Goal: Communication & Community: Share content

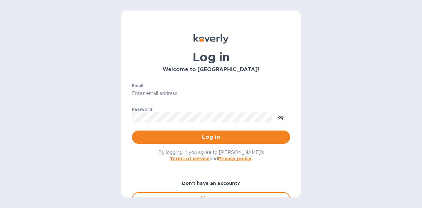
click at [194, 90] on input "Email" at bounding box center [211, 94] width 158 height 10
type input "[PERSON_NAME][EMAIL_ADDRESS][DOMAIN_NAME]"
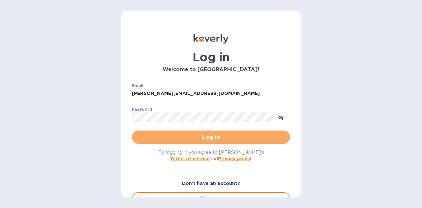
drag, startPoint x: 227, startPoint y: 140, endPoint x: 218, endPoint y: 137, distance: 9.7
click at [222, 139] on span "Log in" at bounding box center [211, 137] width 148 height 8
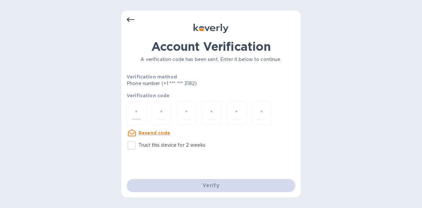
click at [141, 111] on input "number" at bounding box center [136, 113] width 9 height 12
type input "2"
type input "8"
type input "9"
type input "6"
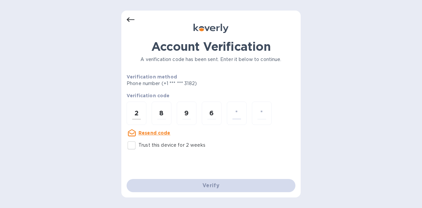
type input "3"
type input "9"
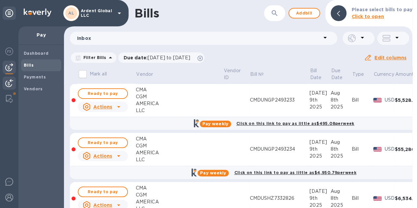
click at [15, 84] on div at bounding box center [9, 84] width 13 height 15
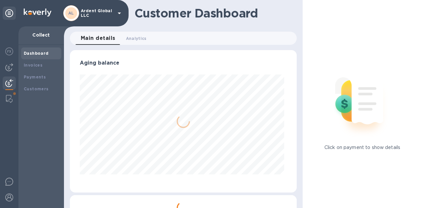
scroll to position [143, 224]
click at [32, 90] on b "Customers" at bounding box center [36, 88] width 25 height 5
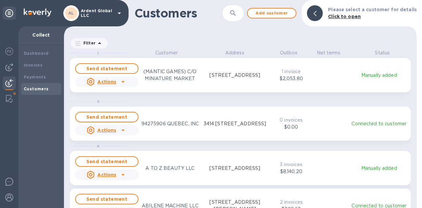
scroll to position [153, 350]
click at [241, 11] on button "button" at bounding box center [233, 13] width 16 height 16
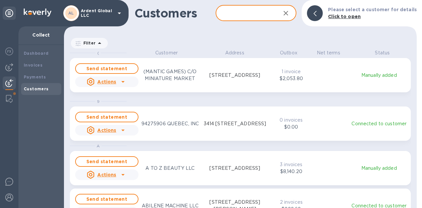
click at [242, 16] on input "text" at bounding box center [246, 13] width 60 height 16
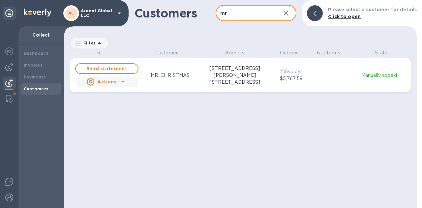
type input "mr"
click at [125, 80] on icon "grid" at bounding box center [123, 82] width 8 height 8
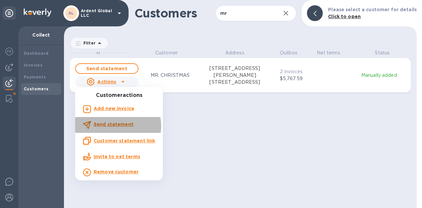
click at [116, 126] on b "Send statement" at bounding box center [114, 124] width 40 height 5
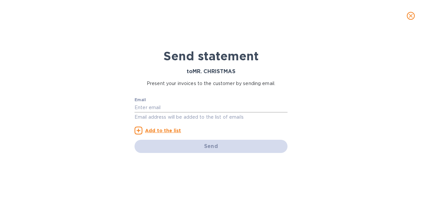
click at [202, 110] on input "text" at bounding box center [211, 108] width 153 height 10
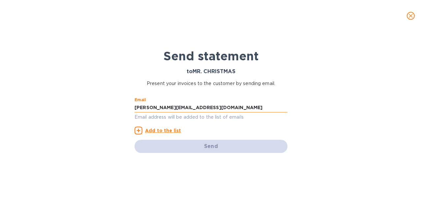
type input "[PERSON_NAME][EMAIL_ADDRESS][DOMAIN_NAME]"
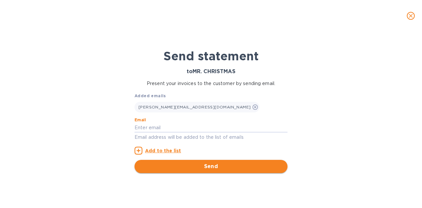
click at [216, 169] on span "Send" at bounding box center [211, 167] width 143 height 8
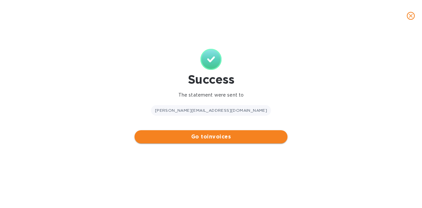
click at [231, 139] on span "Go to invoices" at bounding box center [211, 137] width 143 height 8
